Goal: Obtain resource: Download file/media

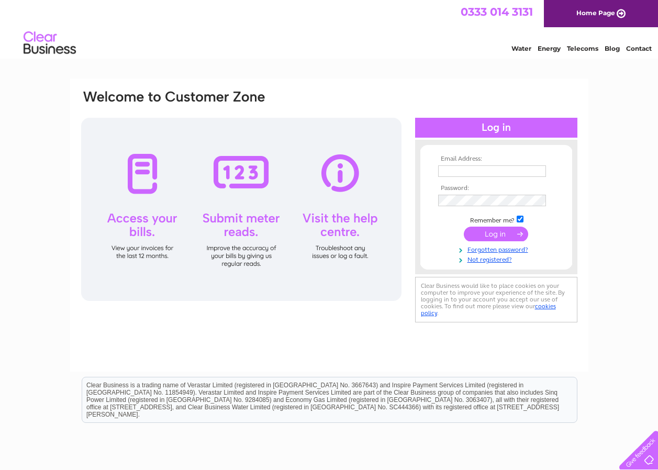
type input "louisef@a9partnership.co.uk"
click at [487, 233] on input "submit" at bounding box center [496, 234] width 64 height 15
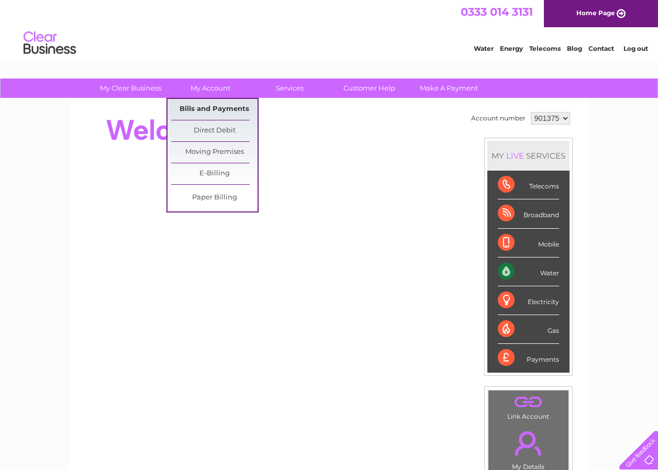
click at [200, 112] on link "Bills and Payments" at bounding box center [214, 109] width 86 height 21
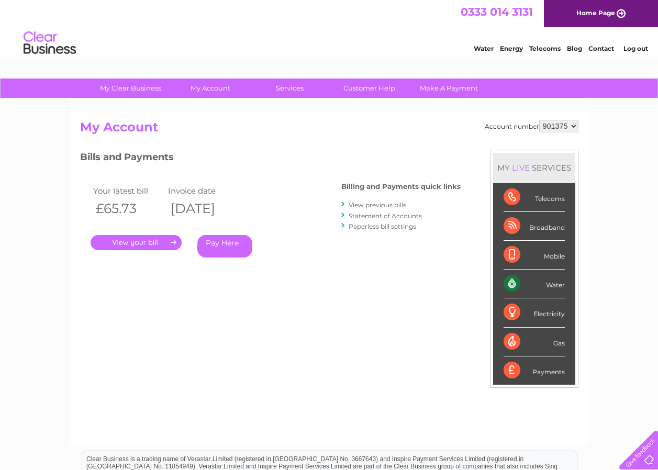
click at [575, 126] on select "901375 901376 901556" at bounding box center [558, 126] width 39 height 13
select select "901376"
click at [539, 120] on select "901375 901376 901556" at bounding box center [558, 126] width 39 height 13
click at [133, 243] on link "." at bounding box center [136, 242] width 91 height 15
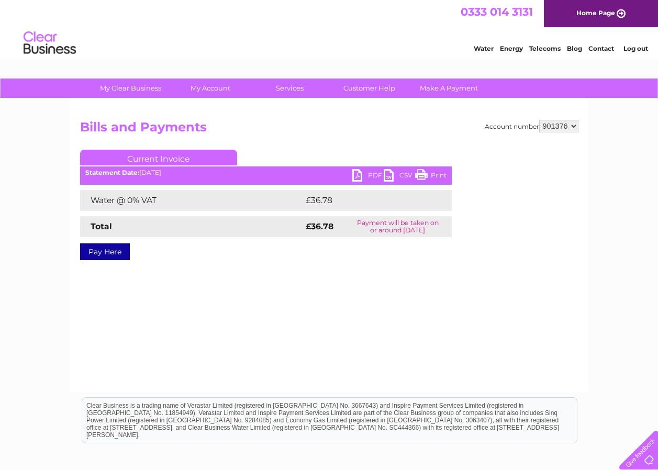
click at [359, 173] on link "PDF" at bounding box center [367, 176] width 31 height 15
